Goal: Navigation & Orientation: Find specific page/section

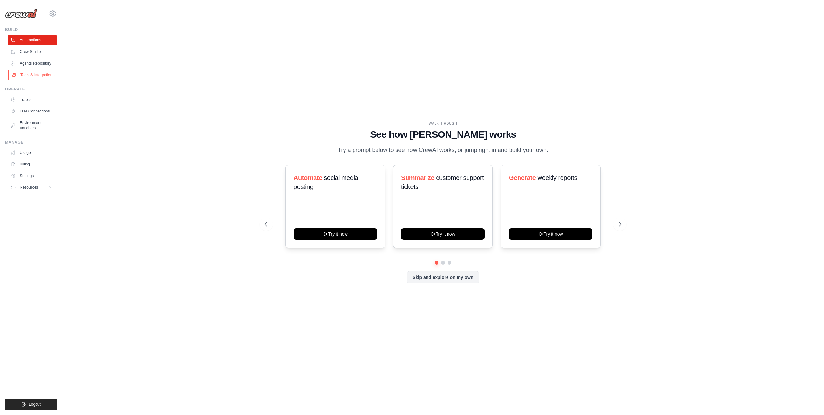
click at [29, 79] on link "Tools & Integrations" at bounding box center [32, 75] width 49 height 10
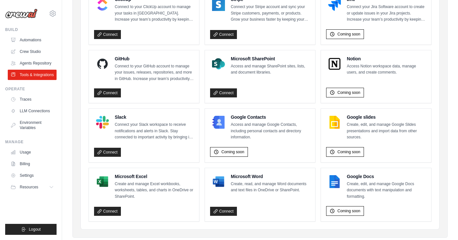
scroll to position [395, 0]
